Goal: Navigation & Orientation: Find specific page/section

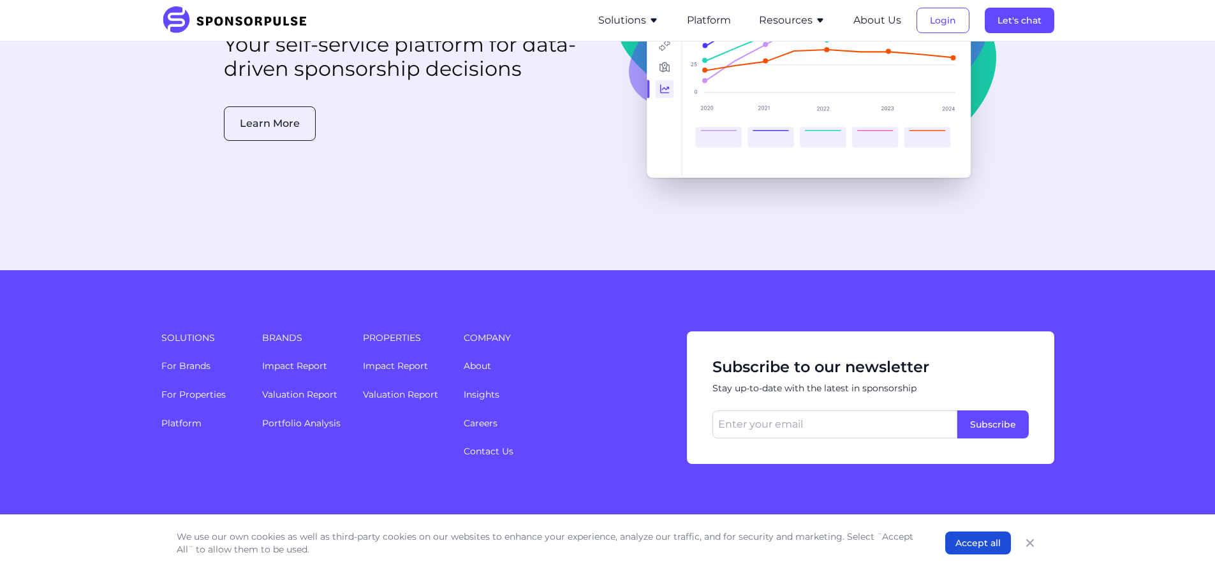
scroll to position [3308, 0]
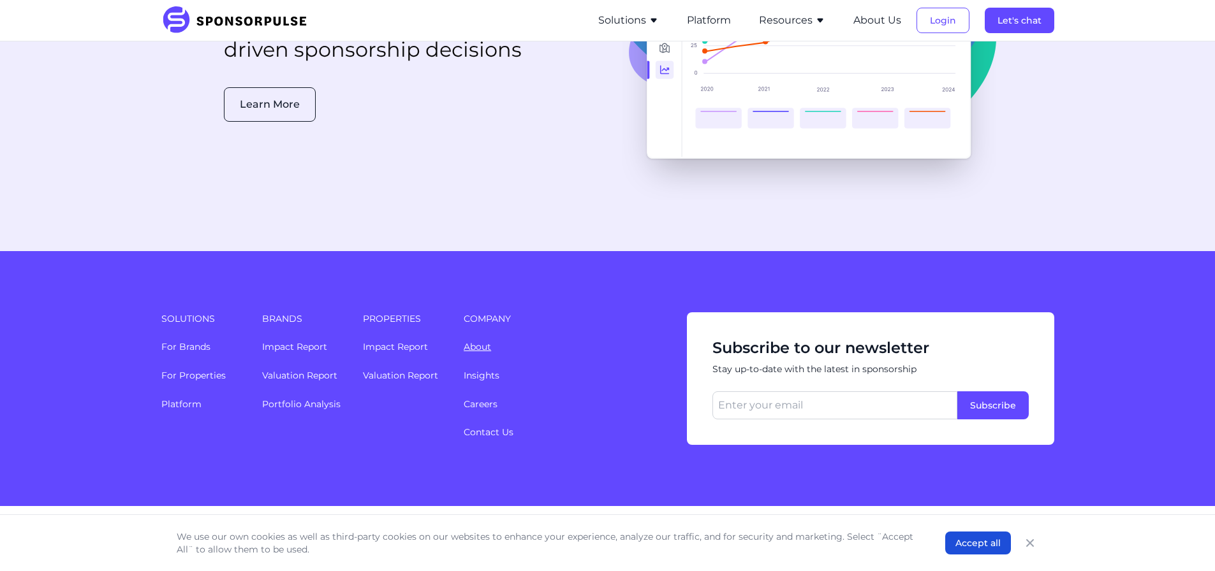
click at [475, 341] on link "About" at bounding box center [477, 346] width 27 height 11
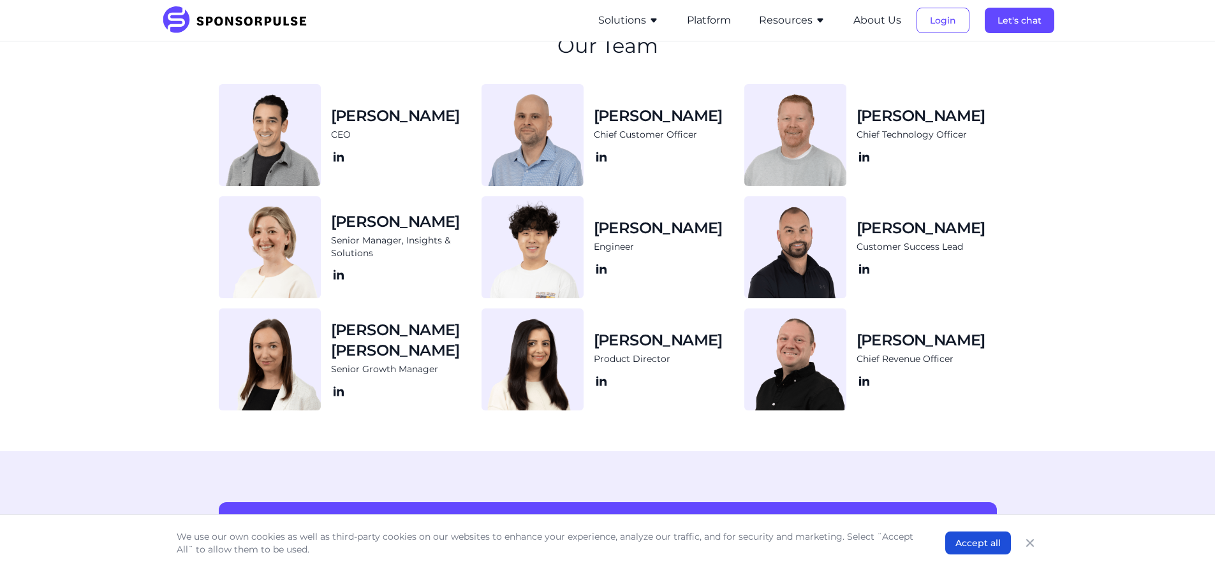
scroll to position [1275, 0]
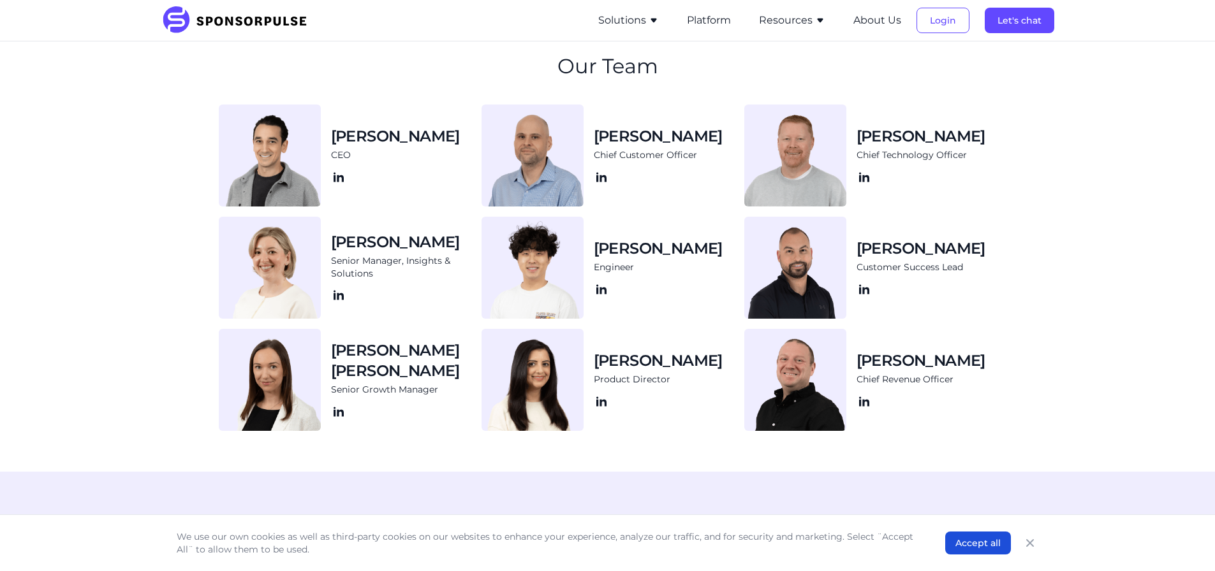
click at [279, 149] on img at bounding box center [270, 156] width 102 height 102
click at [335, 176] on icon at bounding box center [335, 178] width 2 height 7
click at [861, 402] on icon at bounding box center [860, 402] width 2 height 7
